Goal: Information Seeking & Learning: Learn about a topic

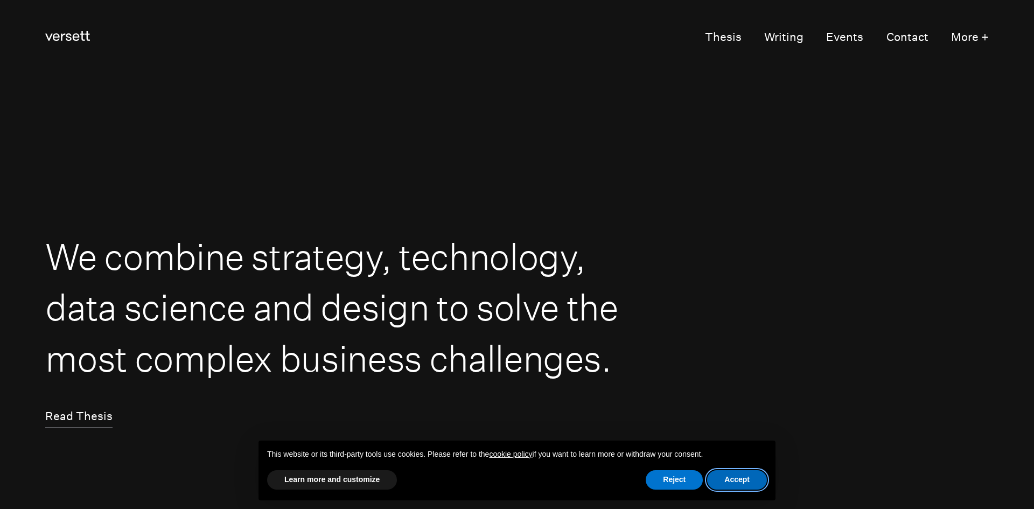
click at [735, 482] on button "Accept" at bounding box center [737, 479] width 60 height 19
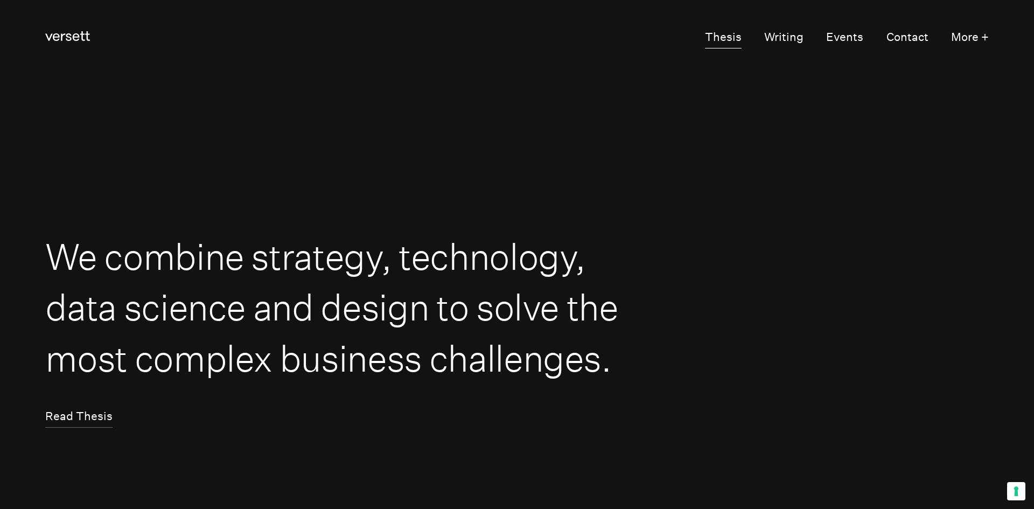
click at [733, 39] on link "Thesis" at bounding box center [723, 38] width 37 height 22
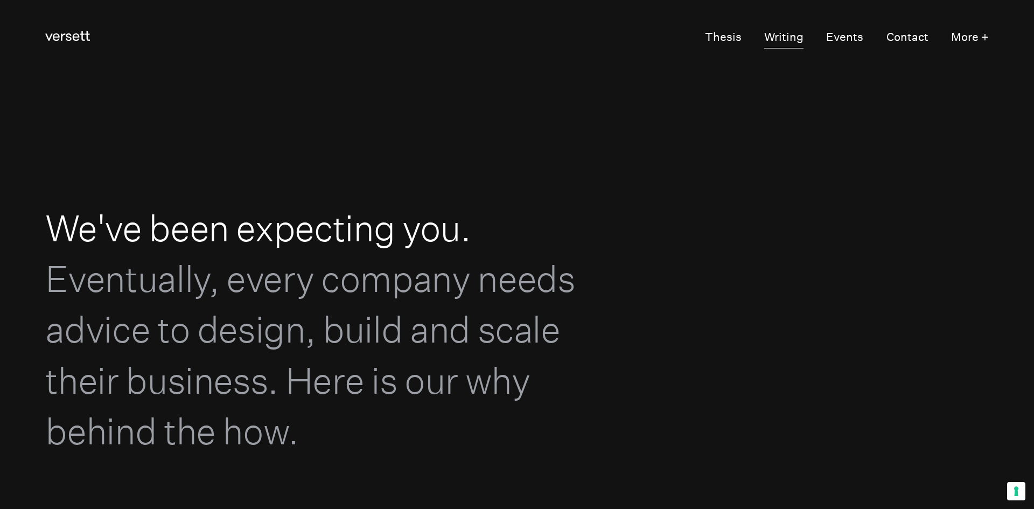
click at [791, 37] on link "Writing" at bounding box center [783, 38] width 39 height 22
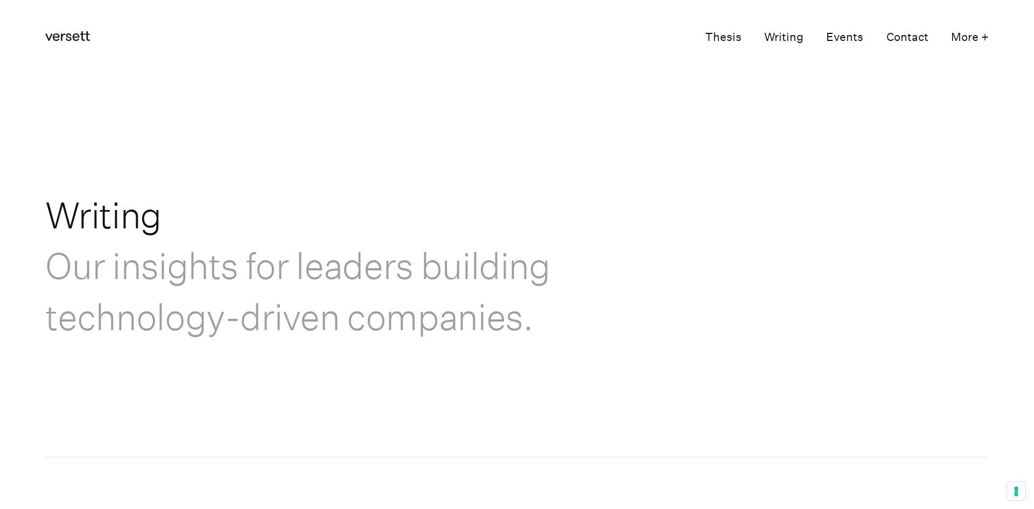
click at [962, 33] on button "More +" at bounding box center [970, 38] width 38 height 22
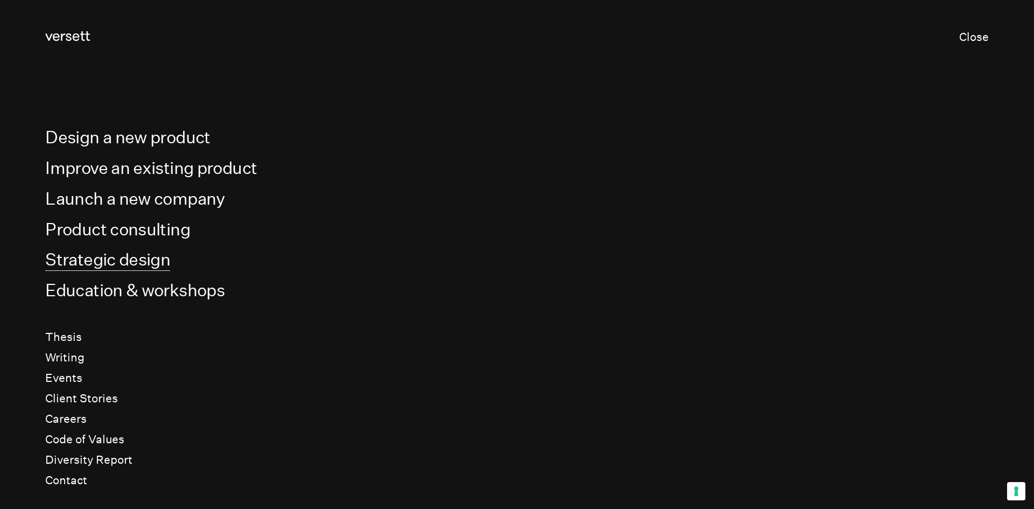
click at [85, 259] on link "Strategic design" at bounding box center [107, 260] width 125 height 22
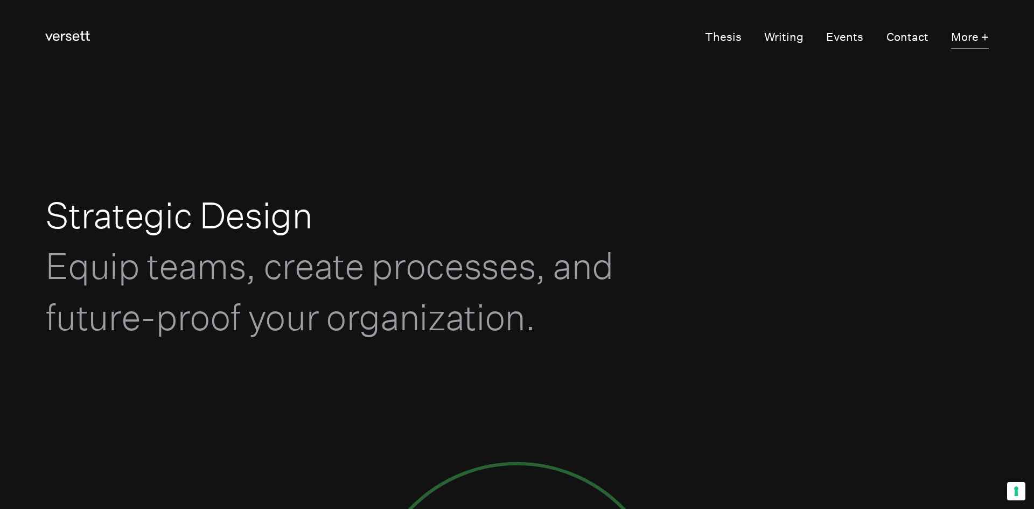
click at [986, 36] on button "More +" at bounding box center [970, 38] width 38 height 22
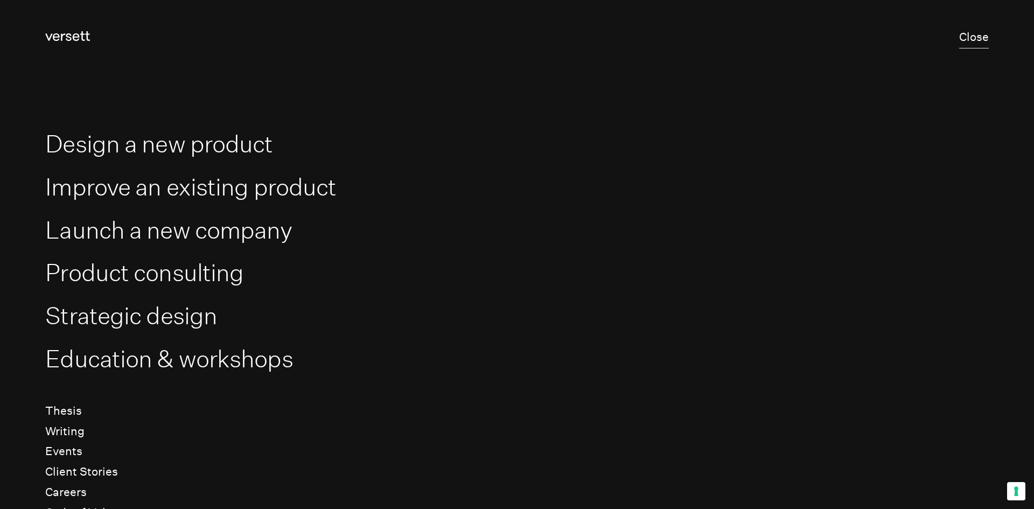
click at [983, 36] on button "Close" at bounding box center [974, 38] width 30 height 22
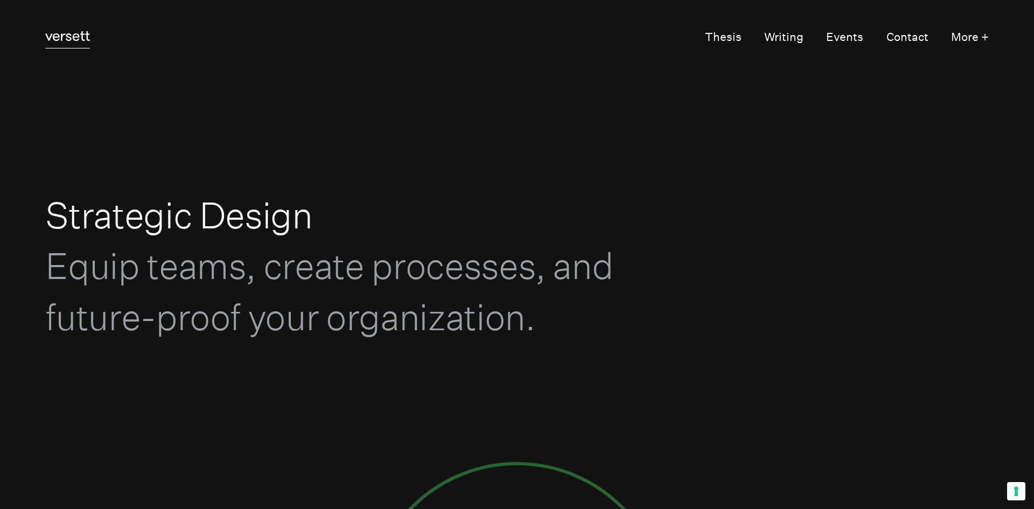
click at [71, 41] on link "Versett" at bounding box center [67, 38] width 45 height 22
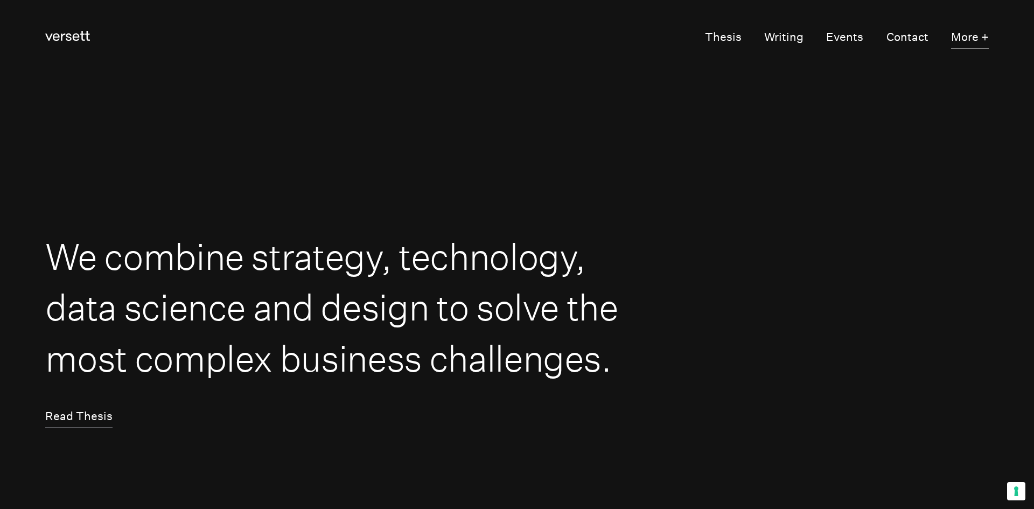
click at [965, 33] on button "More +" at bounding box center [970, 38] width 38 height 22
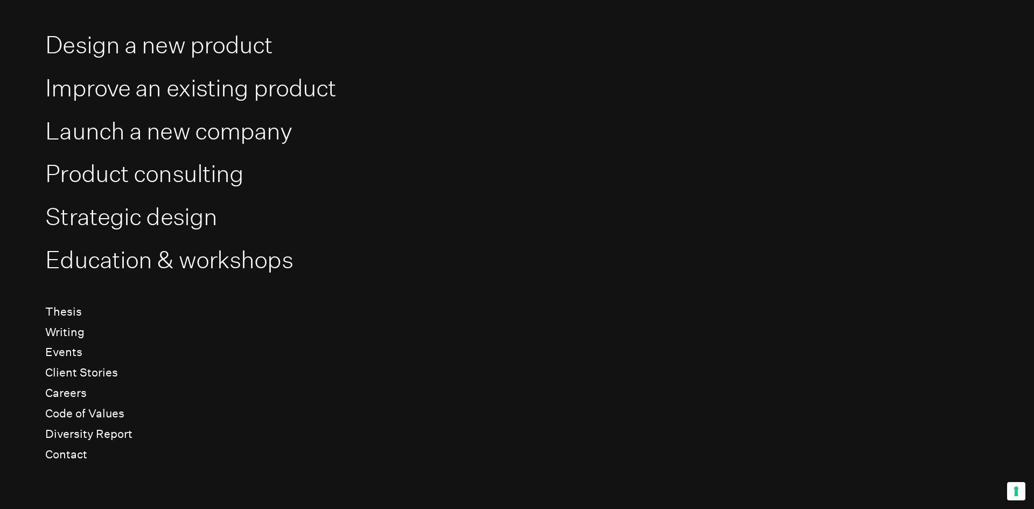
scroll to position [100, 0]
click at [75, 409] on link "Code of Values" at bounding box center [84, 413] width 79 height 15
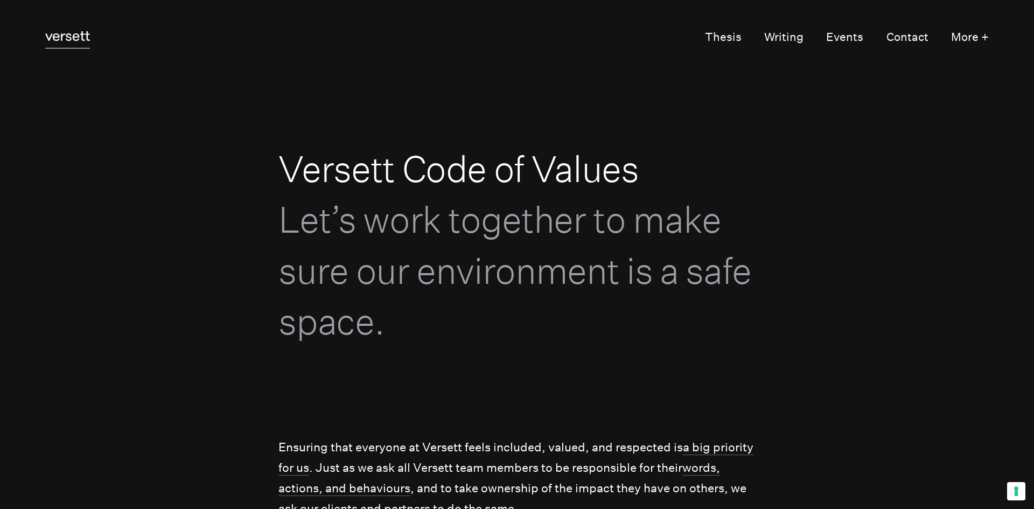
click at [64, 39] on icon "Versett" at bounding box center [67, 36] width 45 height 10
